Goal: Book appointment/travel/reservation

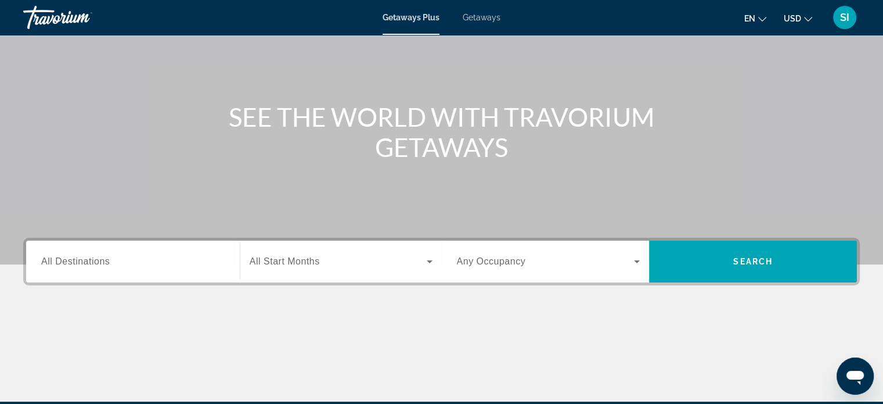
scroll to position [88, 0]
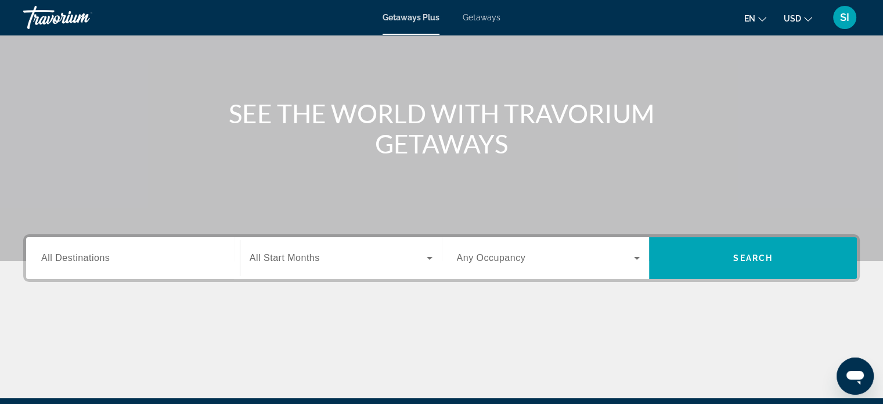
click at [144, 266] on div "Search widget" at bounding box center [132, 258] width 183 height 33
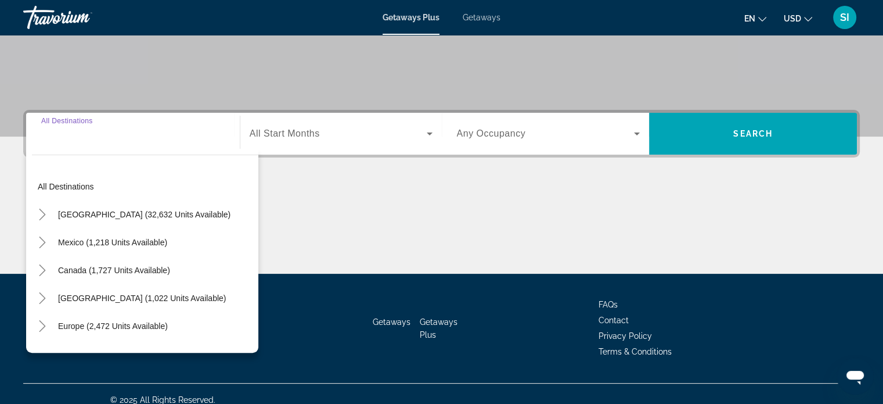
scroll to position [224, 0]
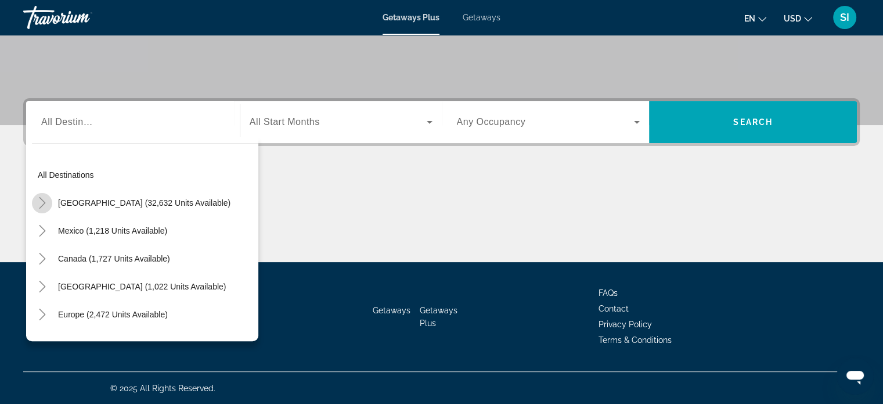
click at [41, 203] on icon "Toggle United States (32,632 units available)" at bounding box center [43, 203] width 12 height 12
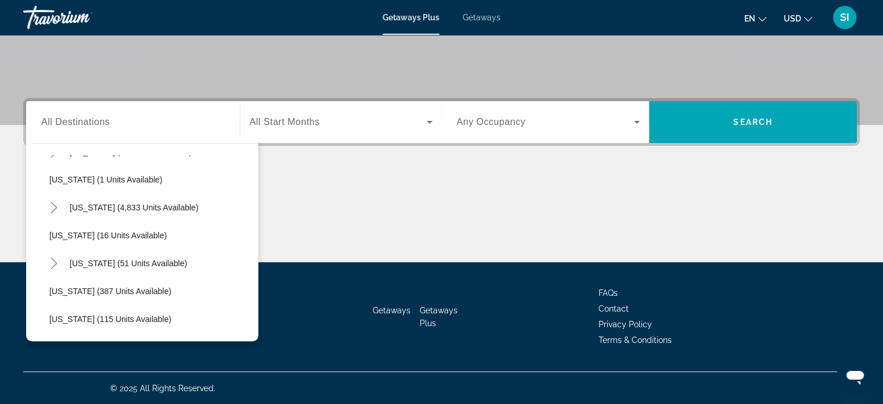
scroll to position [179, 0]
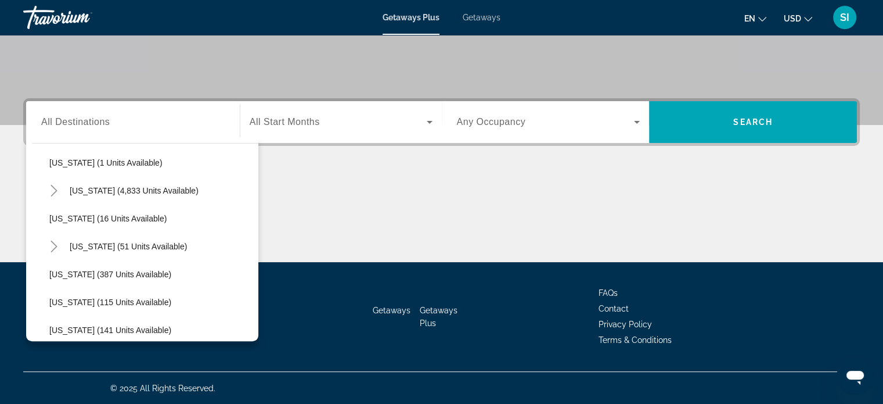
click at [194, 192] on div "[US_STATE] (4,833 units available)" at bounding box center [151, 190] width 215 height 28
click at [57, 192] on icon "Toggle Florida (4,833 units available)" at bounding box center [54, 191] width 12 height 12
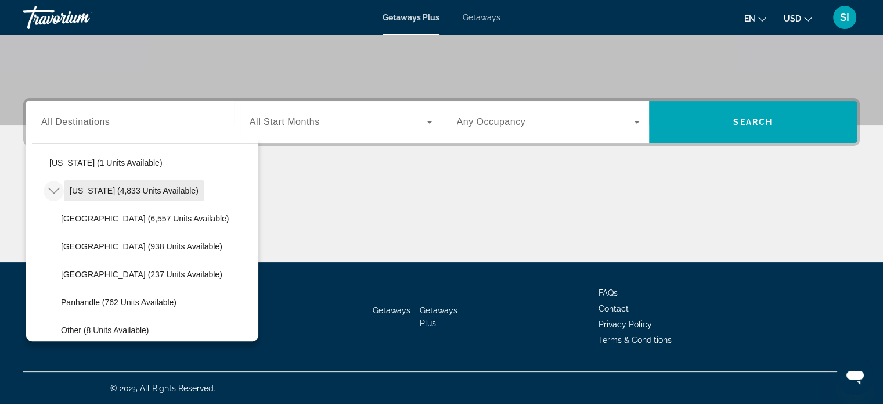
click at [81, 191] on span "[US_STATE] (4,833 units available)" at bounding box center [134, 190] width 129 height 9
type input "**********"
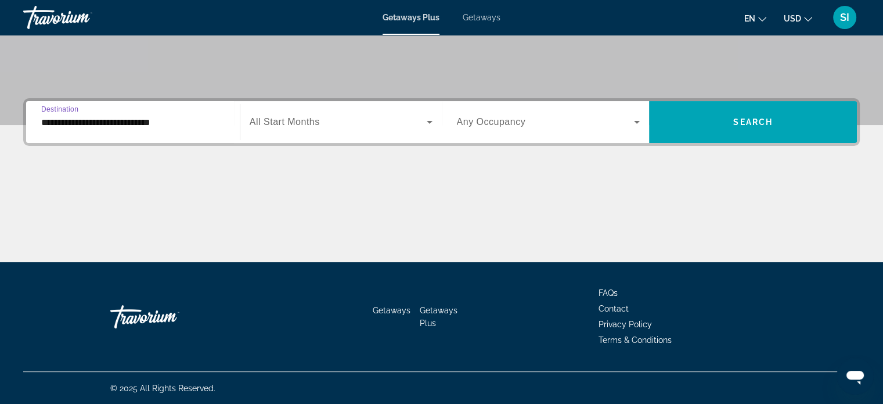
click at [305, 131] on div "Search widget" at bounding box center [341, 122] width 183 height 33
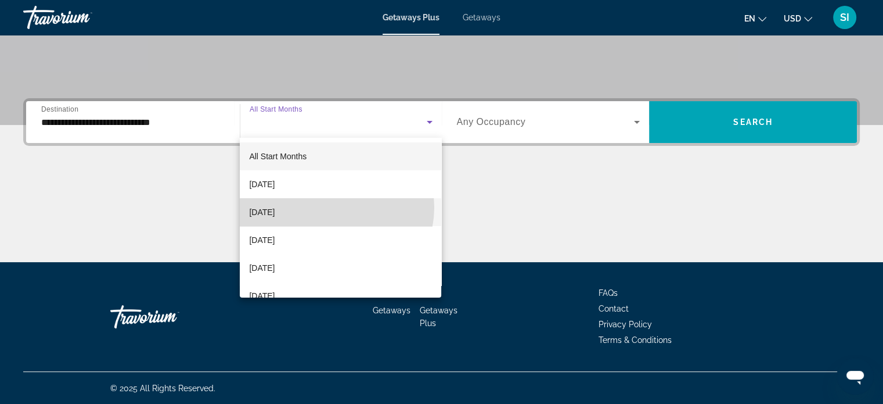
click at [333, 207] on mat-option "[DATE]" at bounding box center [340, 212] width 201 height 28
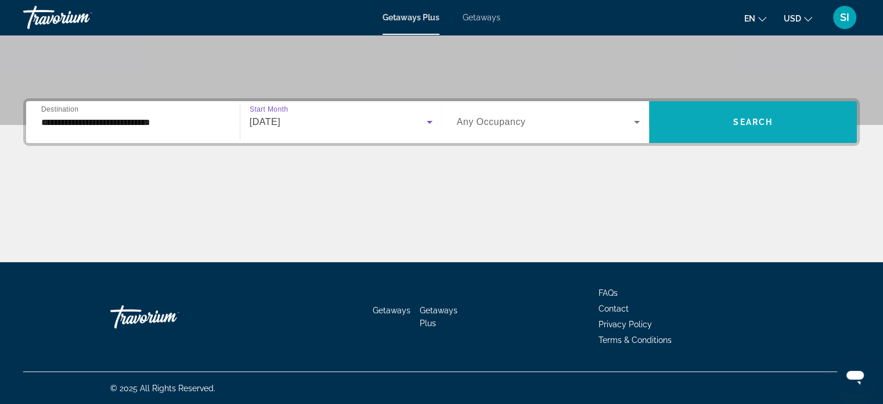
click at [740, 116] on span "Search widget" at bounding box center [753, 122] width 208 height 28
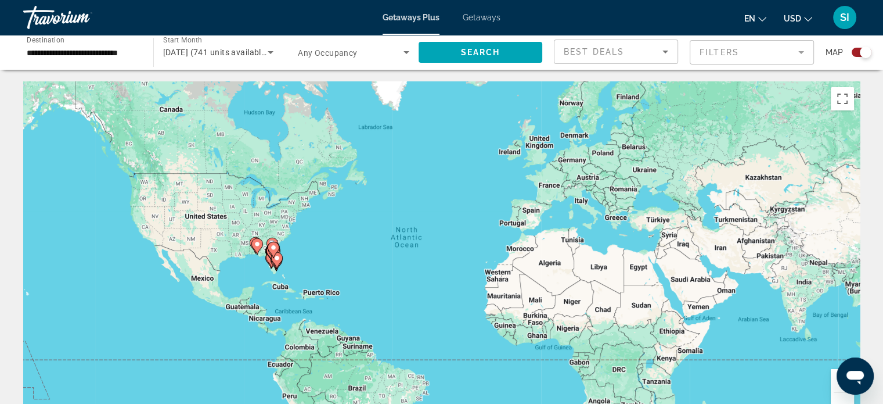
click at [104, 49] on input "**********" at bounding box center [82, 53] width 111 height 14
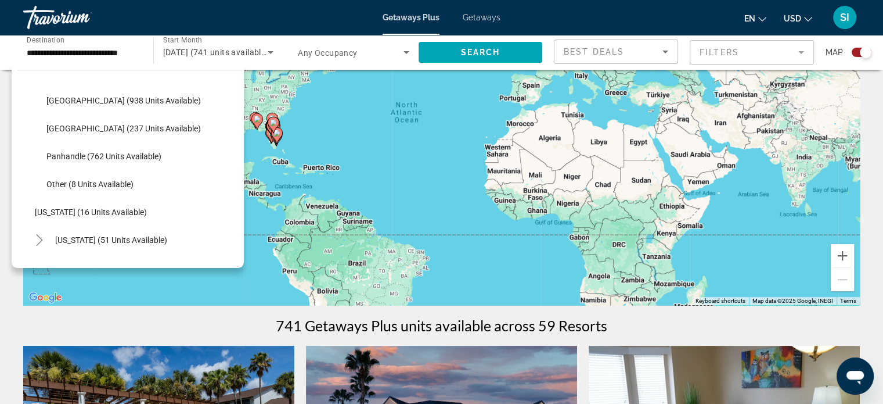
scroll to position [359, 0]
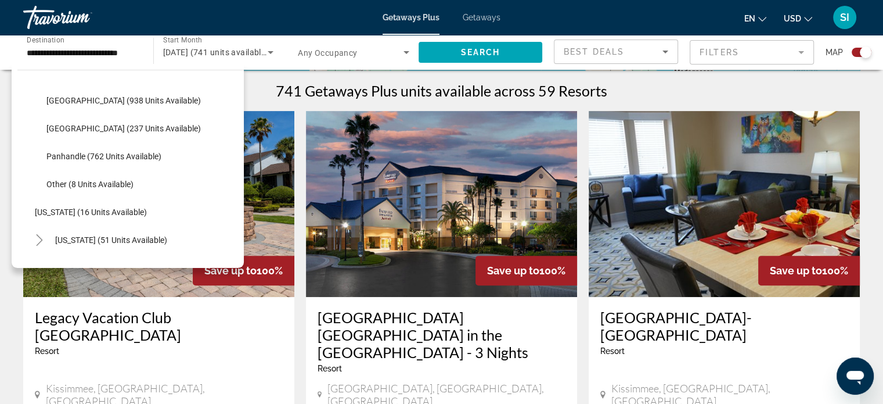
click at [81, 53] on input "**********" at bounding box center [82, 53] width 111 height 14
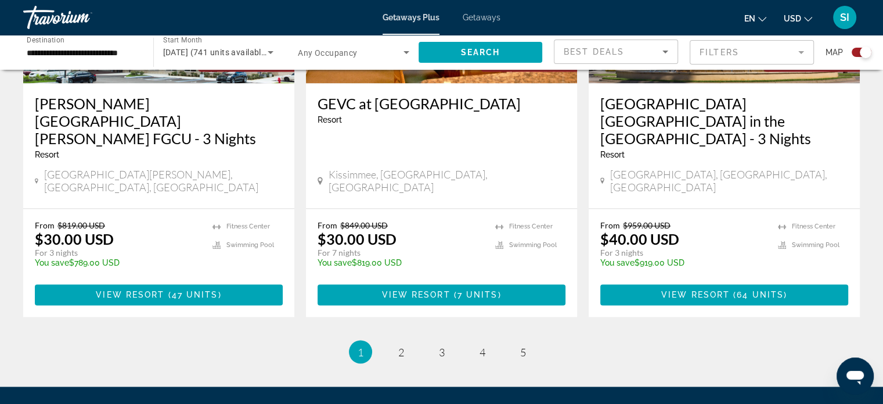
scroll to position [1905, 0]
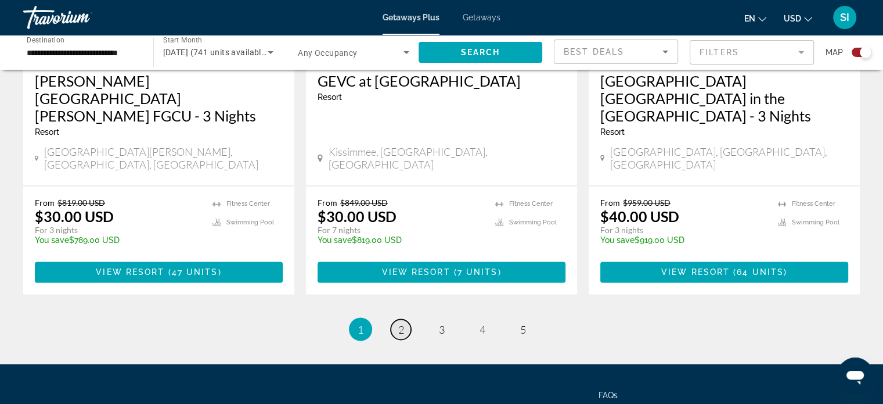
click at [399, 322] on span "2" at bounding box center [401, 328] width 6 height 13
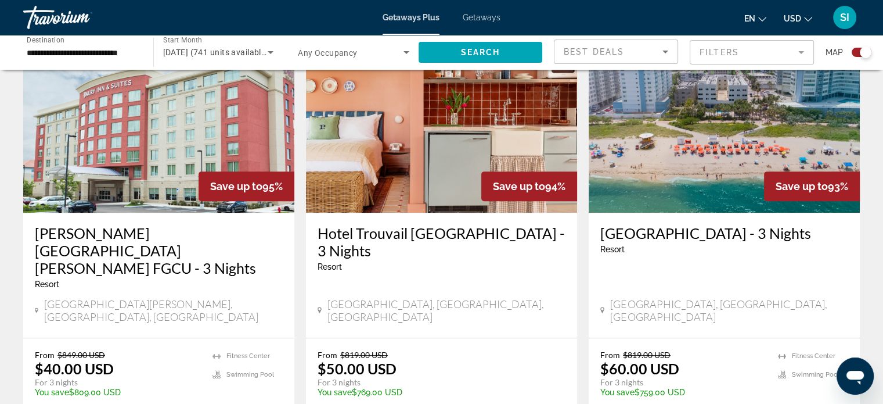
scroll to position [446, 0]
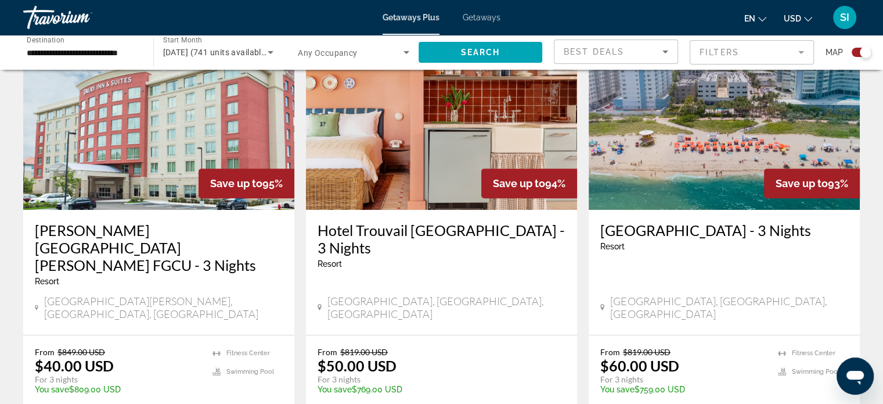
drag, startPoint x: 595, startPoint y: 231, endPoint x: 790, endPoint y: 244, distance: 195.5
click at [790, 244] on div "Crystal Beach Suites Oceanfront Hotel - 3 Nights Resort - This is an adults onl…" at bounding box center [724, 272] width 271 height 125
copy h3 "[GEOGRAPHIC_DATA] - 3 Nights"
drag, startPoint x: 314, startPoint y: 232, endPoint x: 407, endPoint y: 232, distance: 92.9
click at [407, 232] on div "Hotel Trouvail Miami Beach - 3 Nights Resort - This is an adults only resort Mi…" at bounding box center [441, 272] width 271 height 125
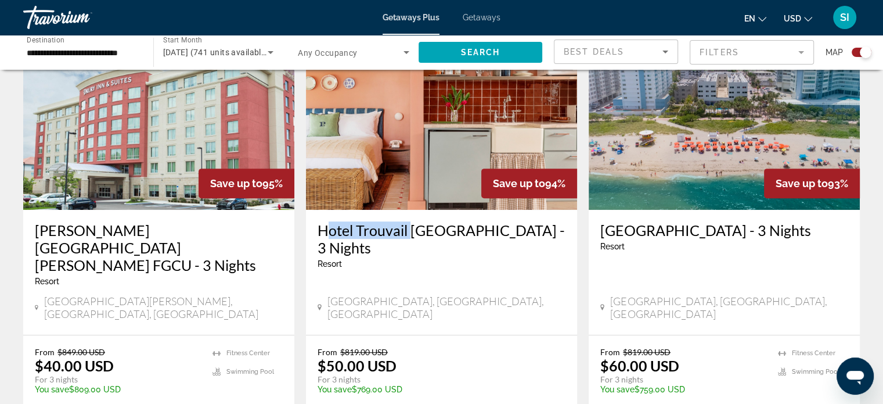
copy h3 "Hotel Trouvail"
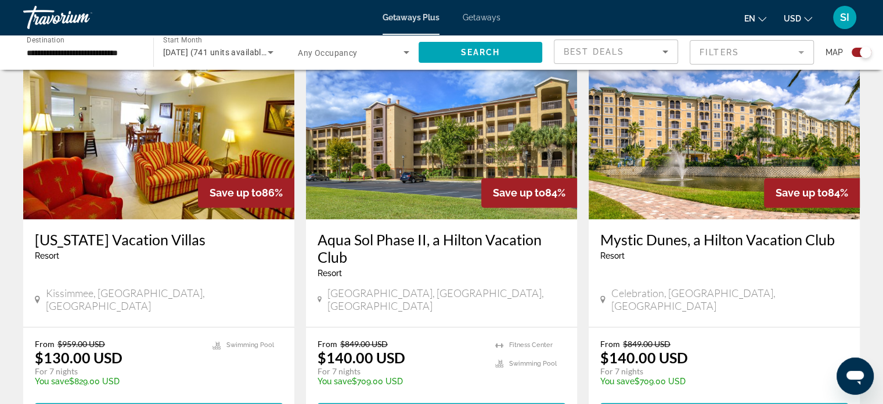
scroll to position [1803, 0]
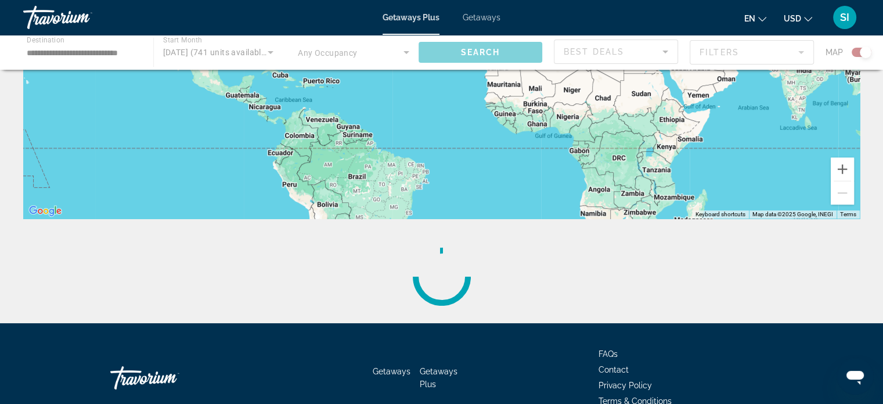
scroll to position [272, 0]
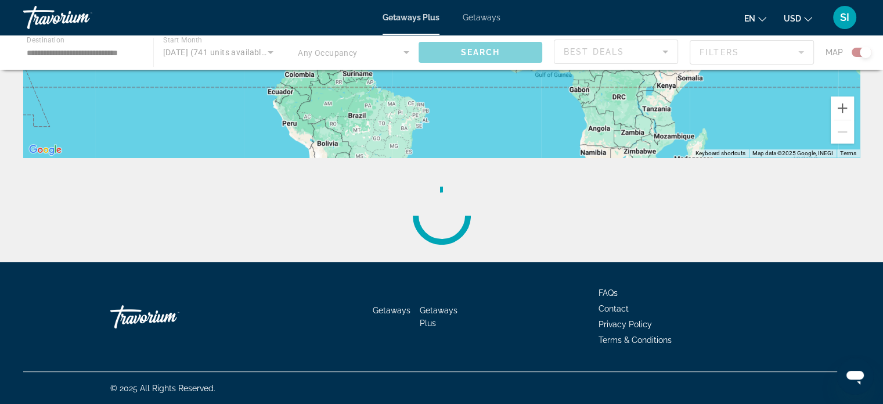
click at [880, 166] on div "← Move left → Move right ↑ Move up ↓ Move down + Zoom in - Zoom out Home Jump l…" at bounding box center [441, 35] width 883 height 453
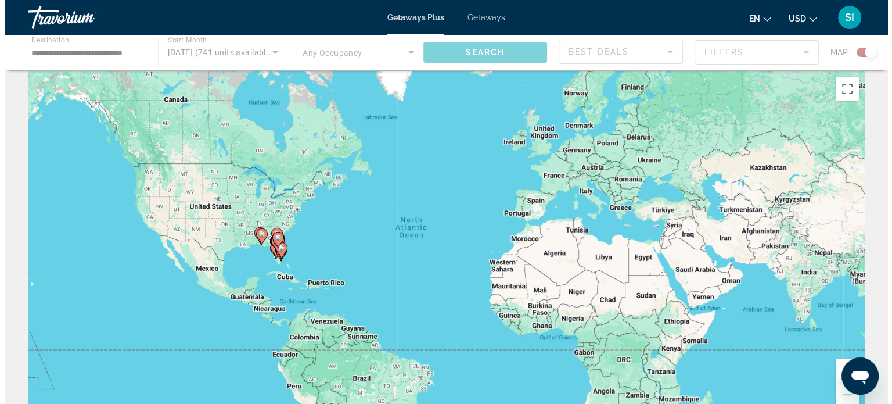
scroll to position [0, 0]
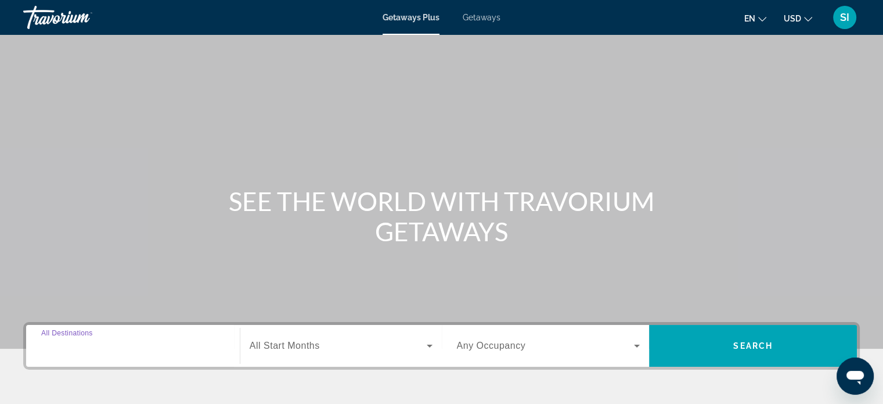
click at [171, 339] on input "Destination All Destinations" at bounding box center [132, 346] width 183 height 14
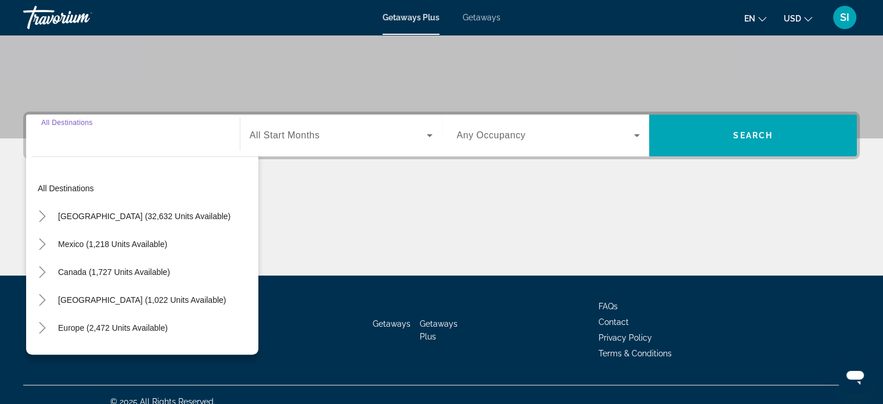
scroll to position [224, 0]
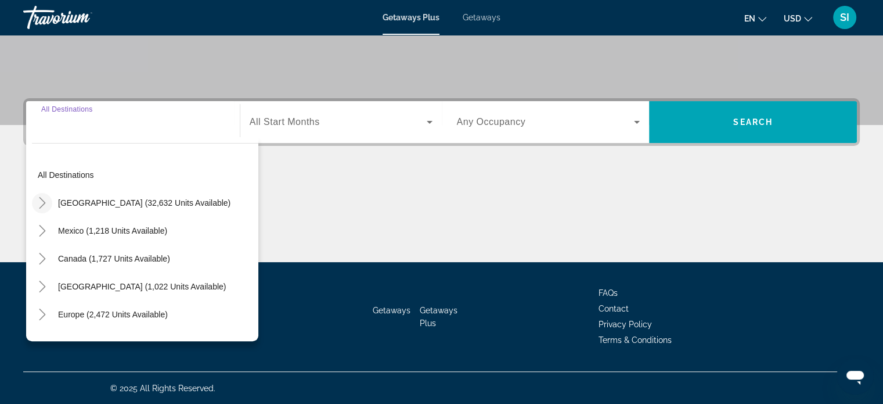
click at [35, 208] on mat-icon "Toggle United States (32,632 units available)" at bounding box center [42, 203] width 20 height 20
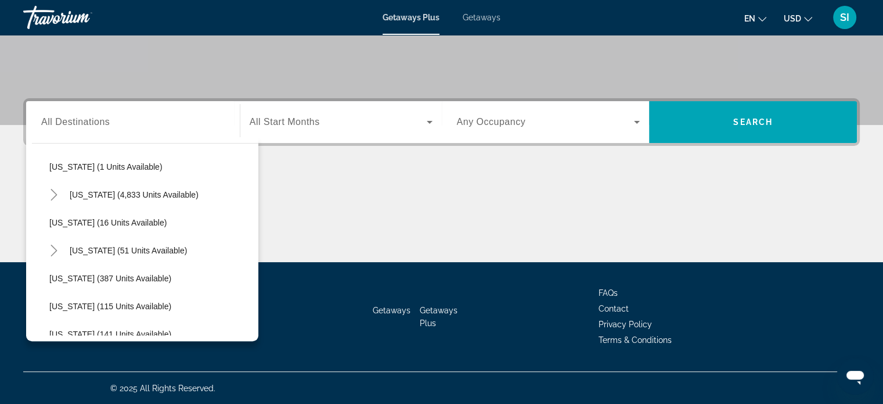
scroll to position [206, 0]
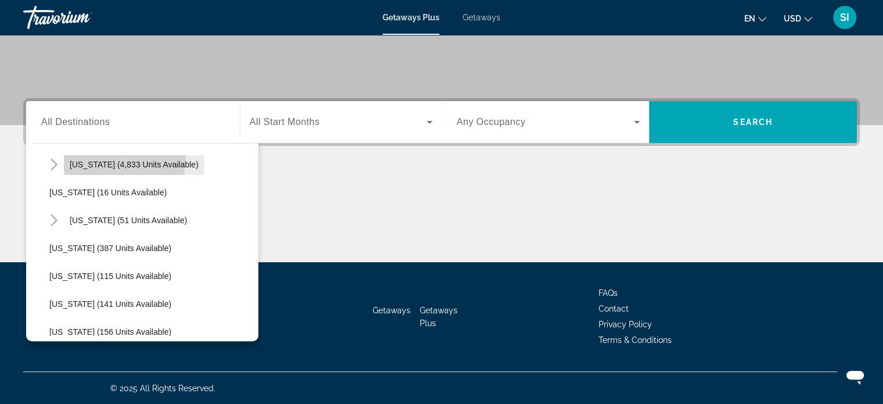
click at [96, 156] on span "Search widget" at bounding box center [134, 164] width 140 height 28
type input "**********"
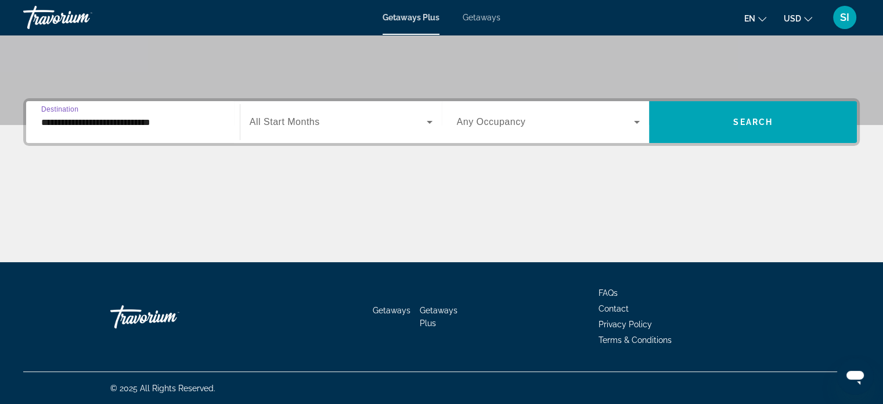
click at [344, 111] on div "Search widget" at bounding box center [341, 122] width 183 height 33
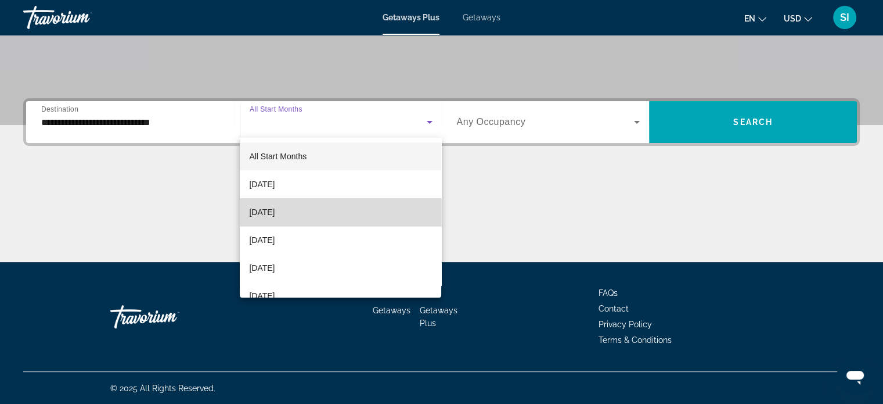
click at [347, 215] on mat-option "[DATE]" at bounding box center [340, 212] width 201 height 28
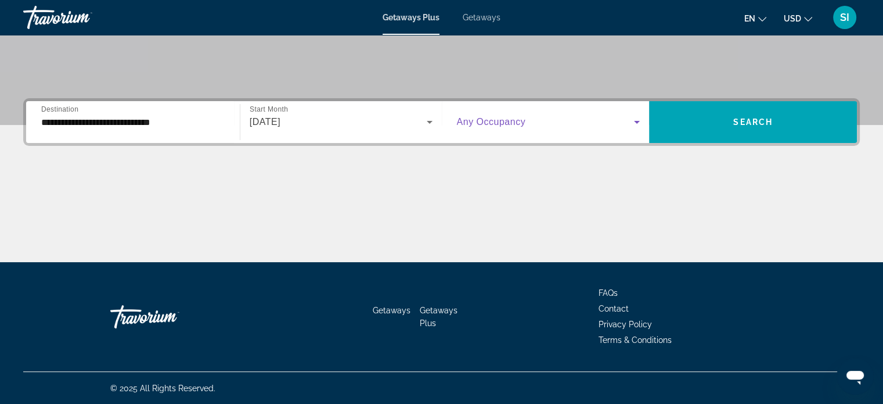
click at [531, 128] on span "Search widget" at bounding box center [546, 122] width 178 height 14
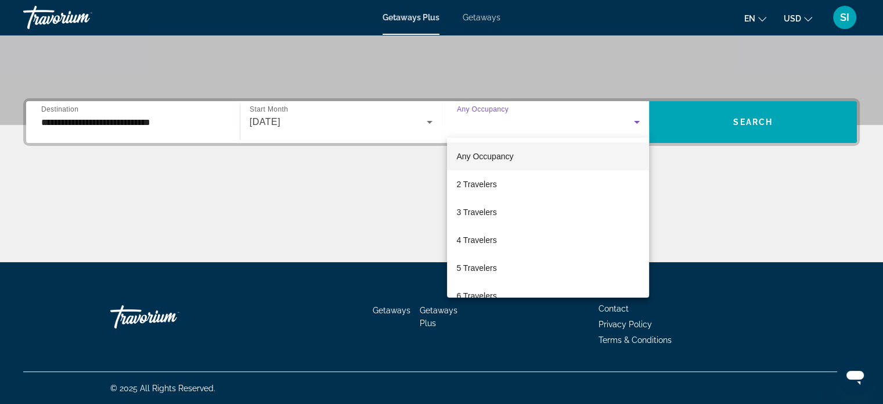
click at [733, 106] on div at bounding box center [441, 202] width 883 height 404
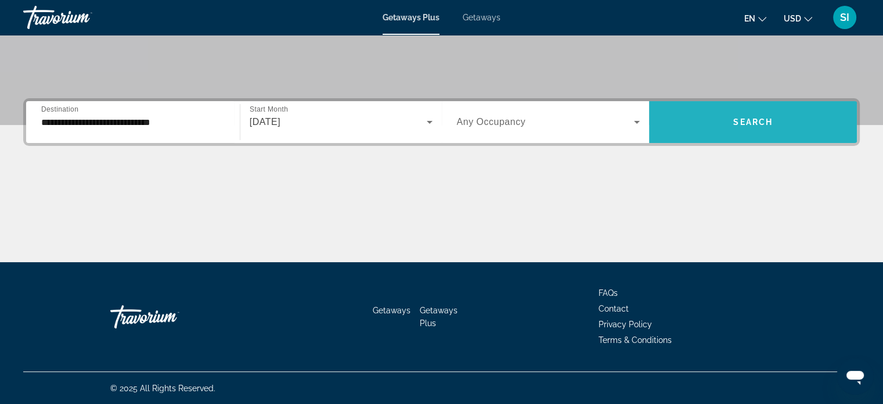
click at [744, 120] on span "Search" at bounding box center [752, 121] width 39 height 9
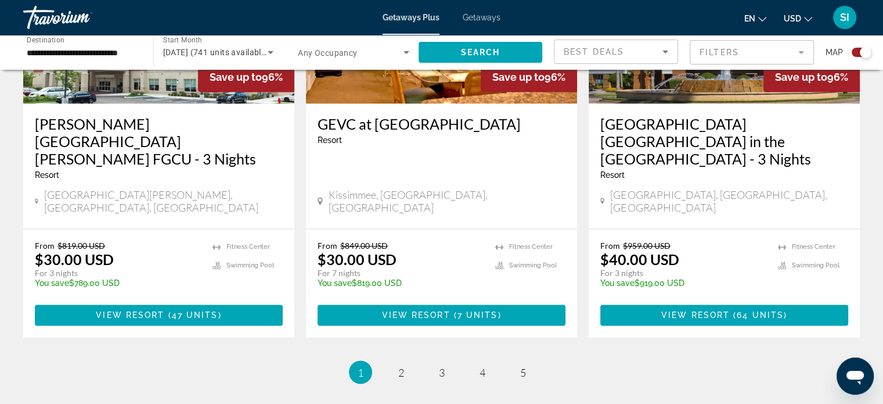
scroll to position [1860, 0]
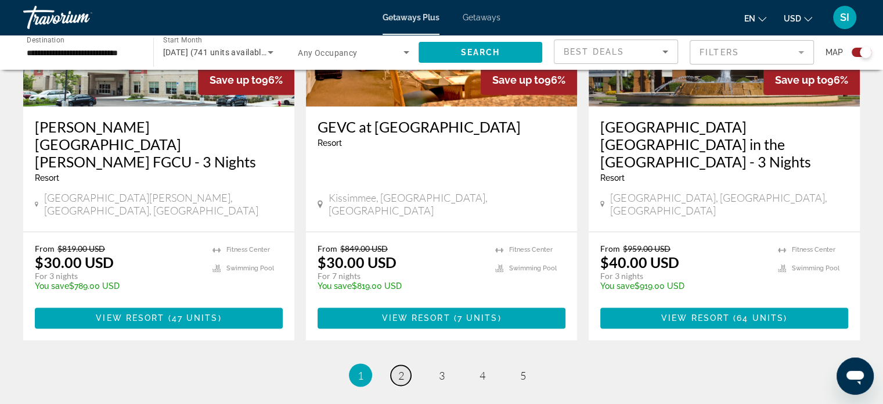
click at [402, 368] on span "2" at bounding box center [401, 374] width 6 height 13
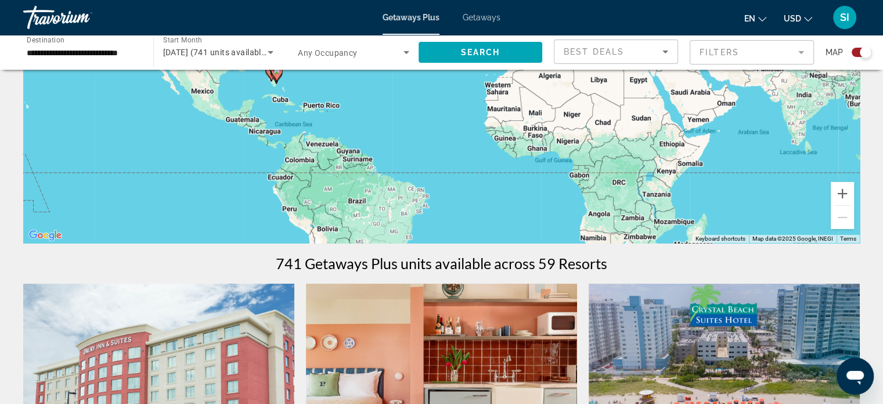
scroll to position [128, 0]
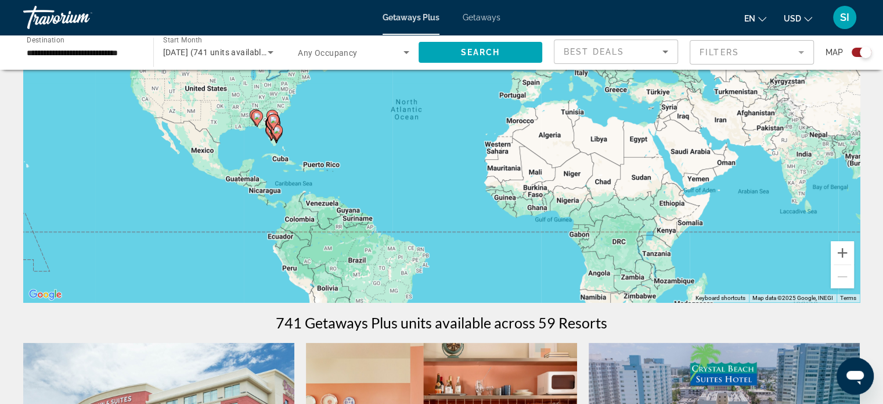
click at [855, 52] on div "Search widget" at bounding box center [862, 52] width 20 height 9
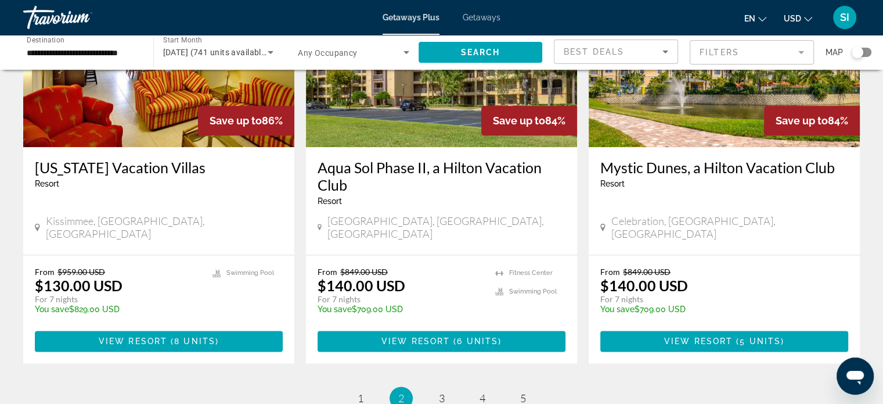
scroll to position [1461, 0]
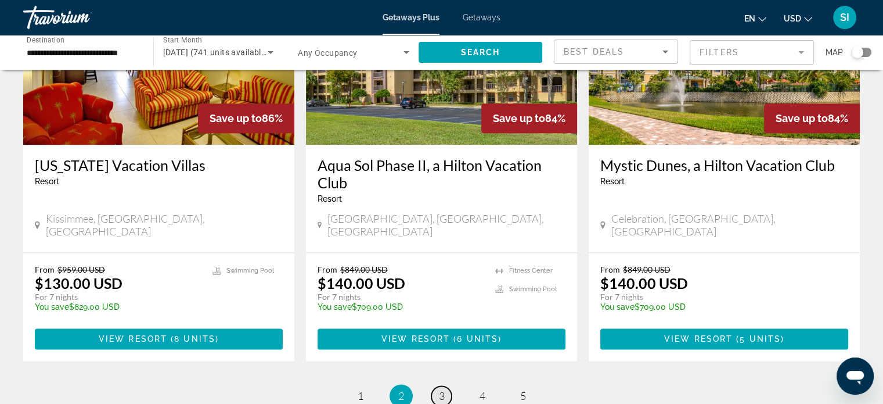
click at [439, 389] on span "3" at bounding box center [442, 395] width 6 height 13
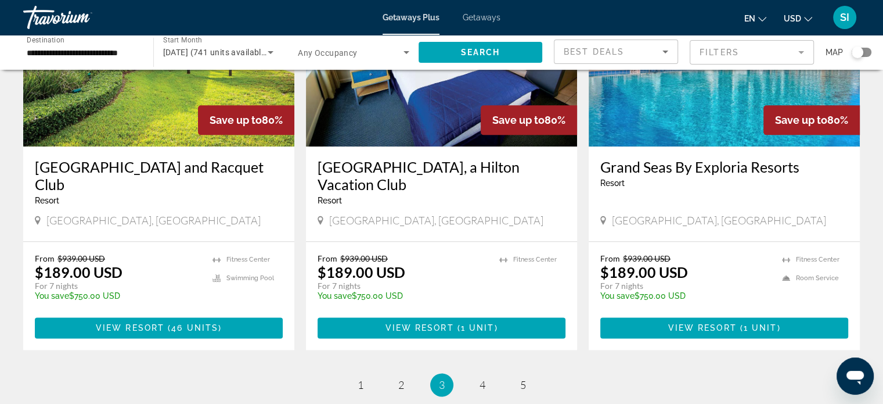
scroll to position [1456, 0]
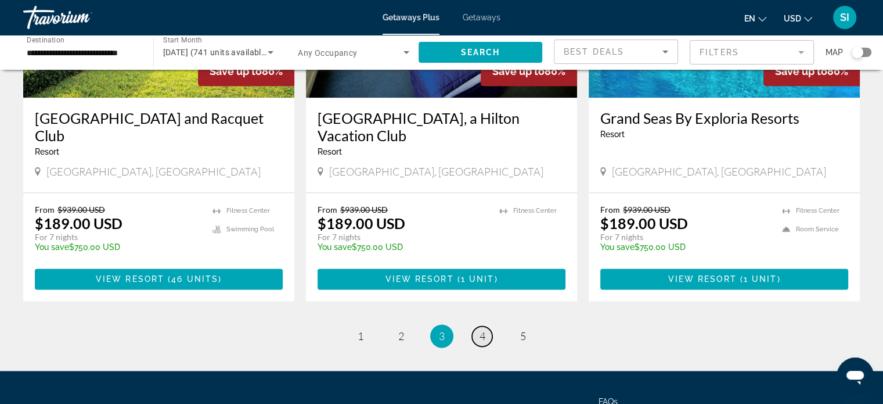
click at [480, 329] on span "4" at bounding box center [483, 335] width 6 height 13
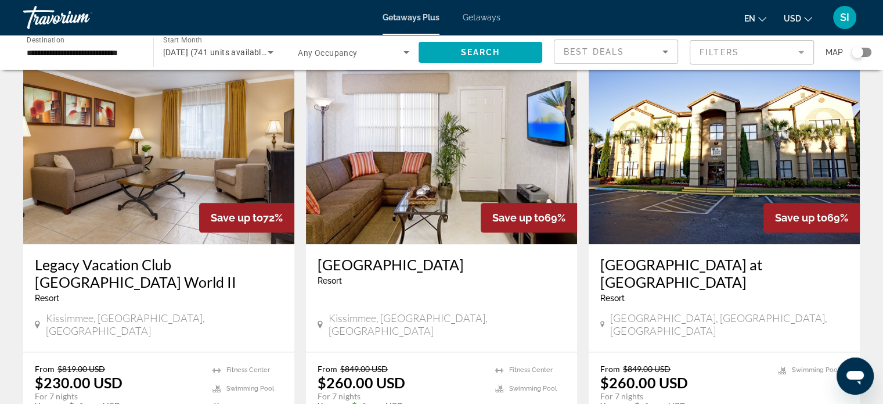
scroll to position [1526, 0]
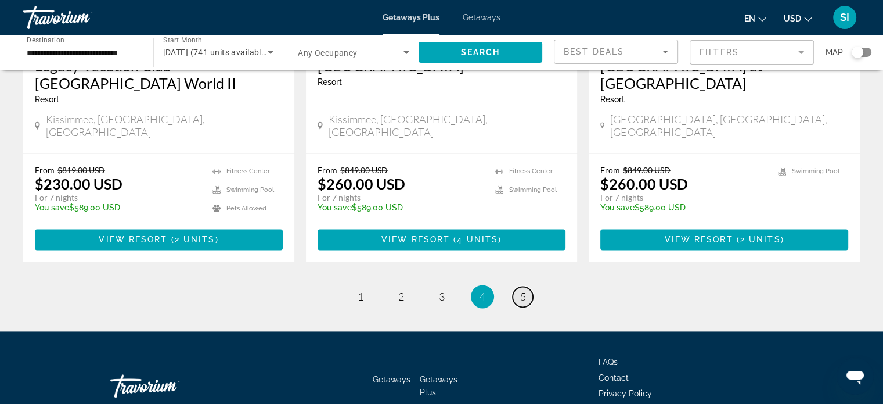
click at [525, 290] on span "5" at bounding box center [523, 296] width 6 height 13
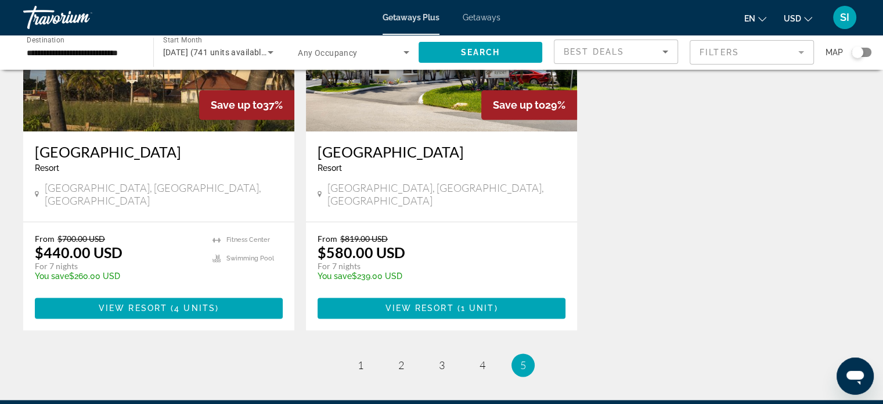
scroll to position [1447, 0]
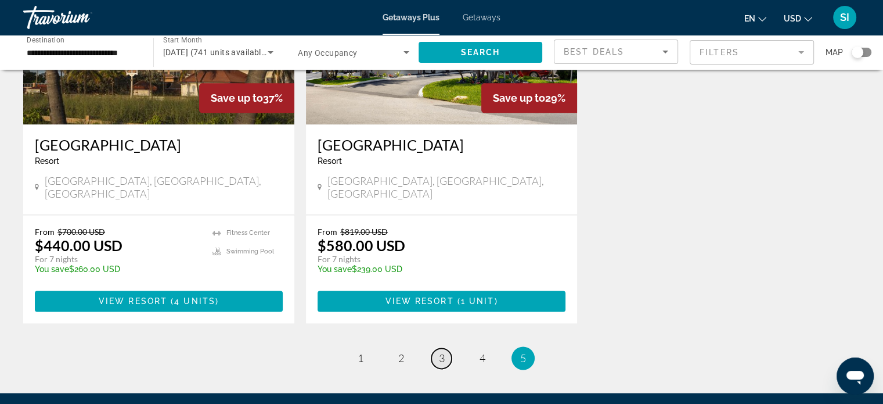
click at [439, 351] on span "3" at bounding box center [442, 357] width 6 height 13
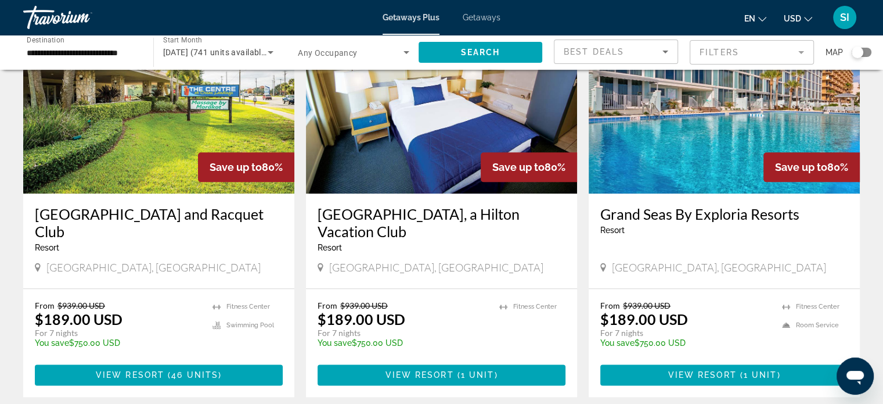
scroll to position [1526, 0]
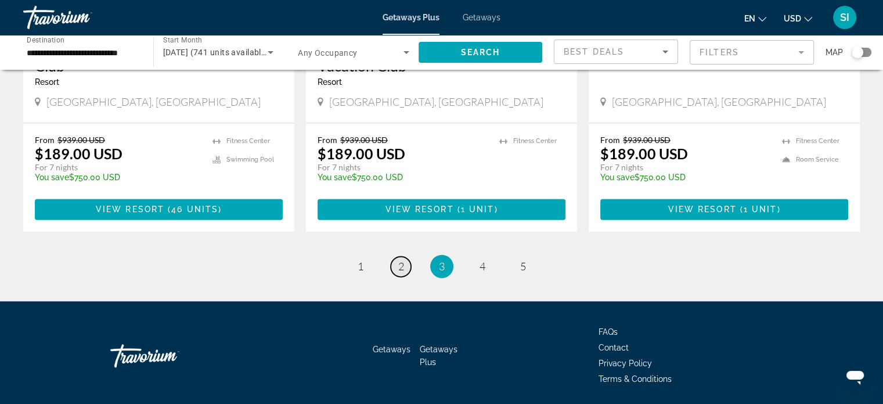
click at [403, 260] on span "2" at bounding box center [401, 266] width 6 height 13
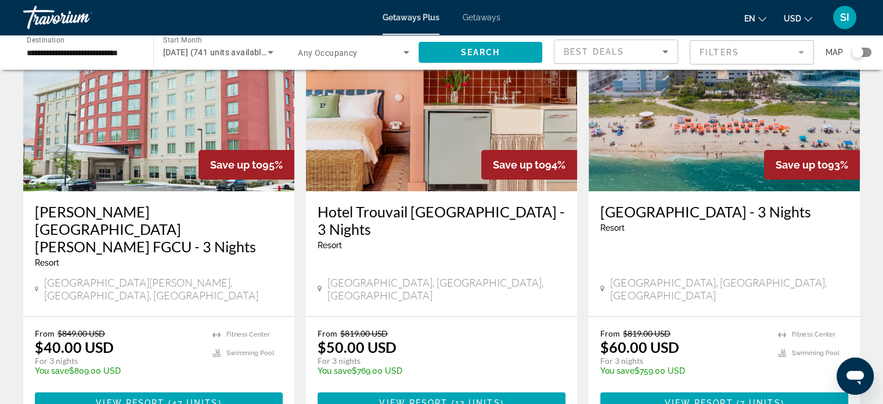
scroll to position [103, 0]
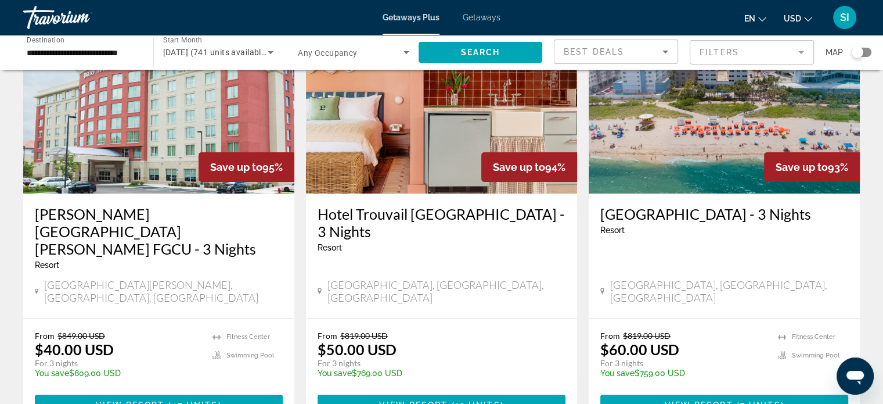
click at [644, 214] on h3 "[GEOGRAPHIC_DATA] - 3 Nights" at bounding box center [724, 213] width 248 height 17
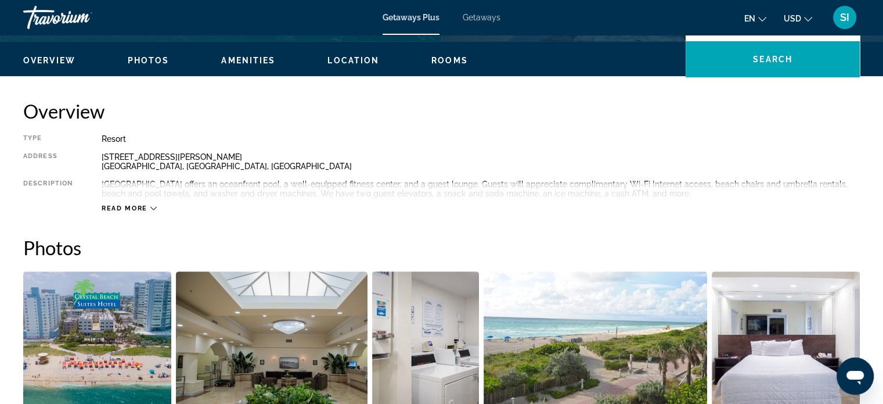
scroll to position [289, 0]
